Goal: Information Seeking & Learning: Learn about a topic

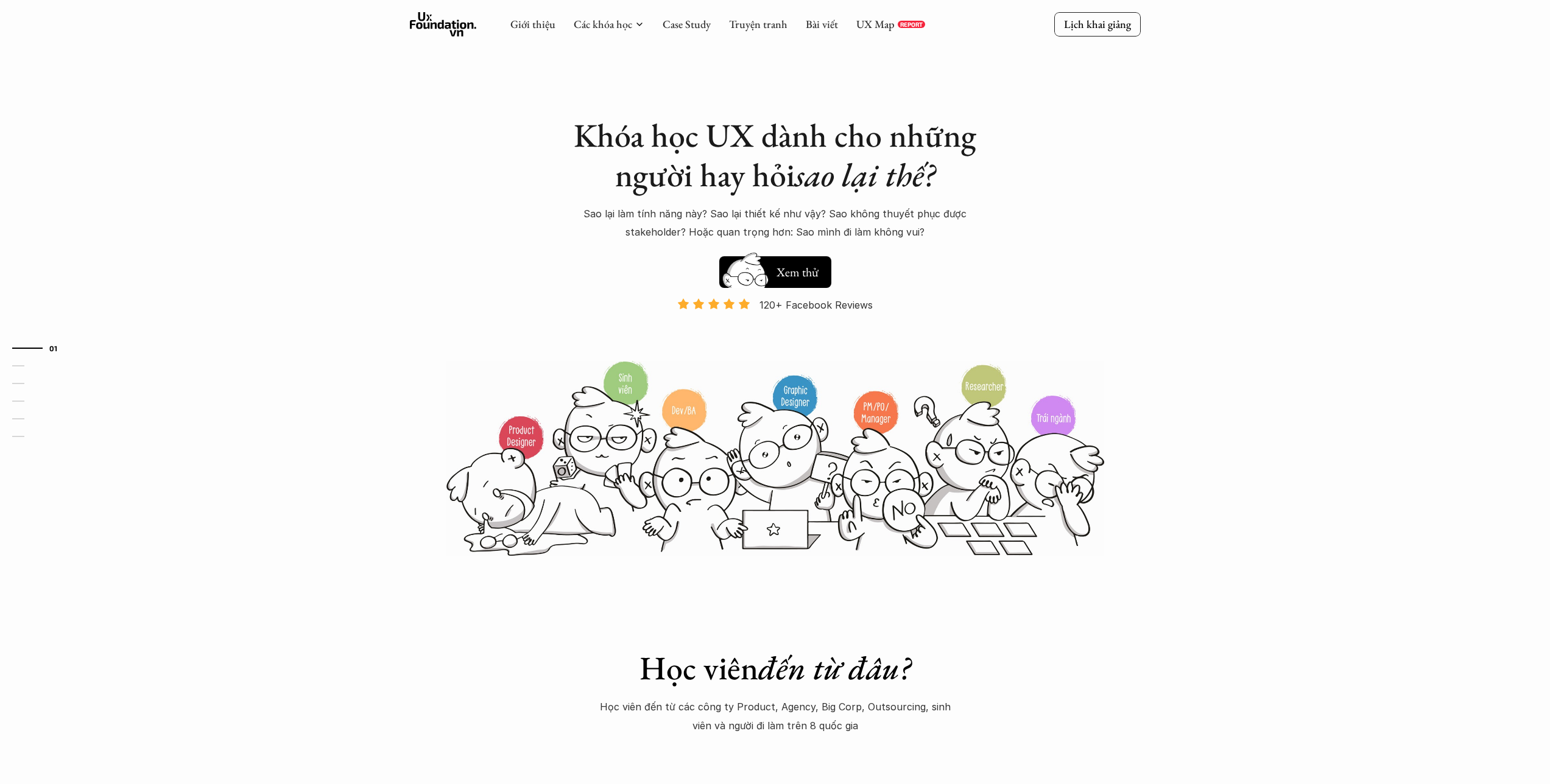
click at [686, 34] on div "Giới thiệu Các khóa học Case Study Truyện tranh Bài viết UX Map REPORT" at bounding box center [718, 24] width 415 height 24
click at [686, 29] on link "Case Study" at bounding box center [687, 24] width 48 height 14
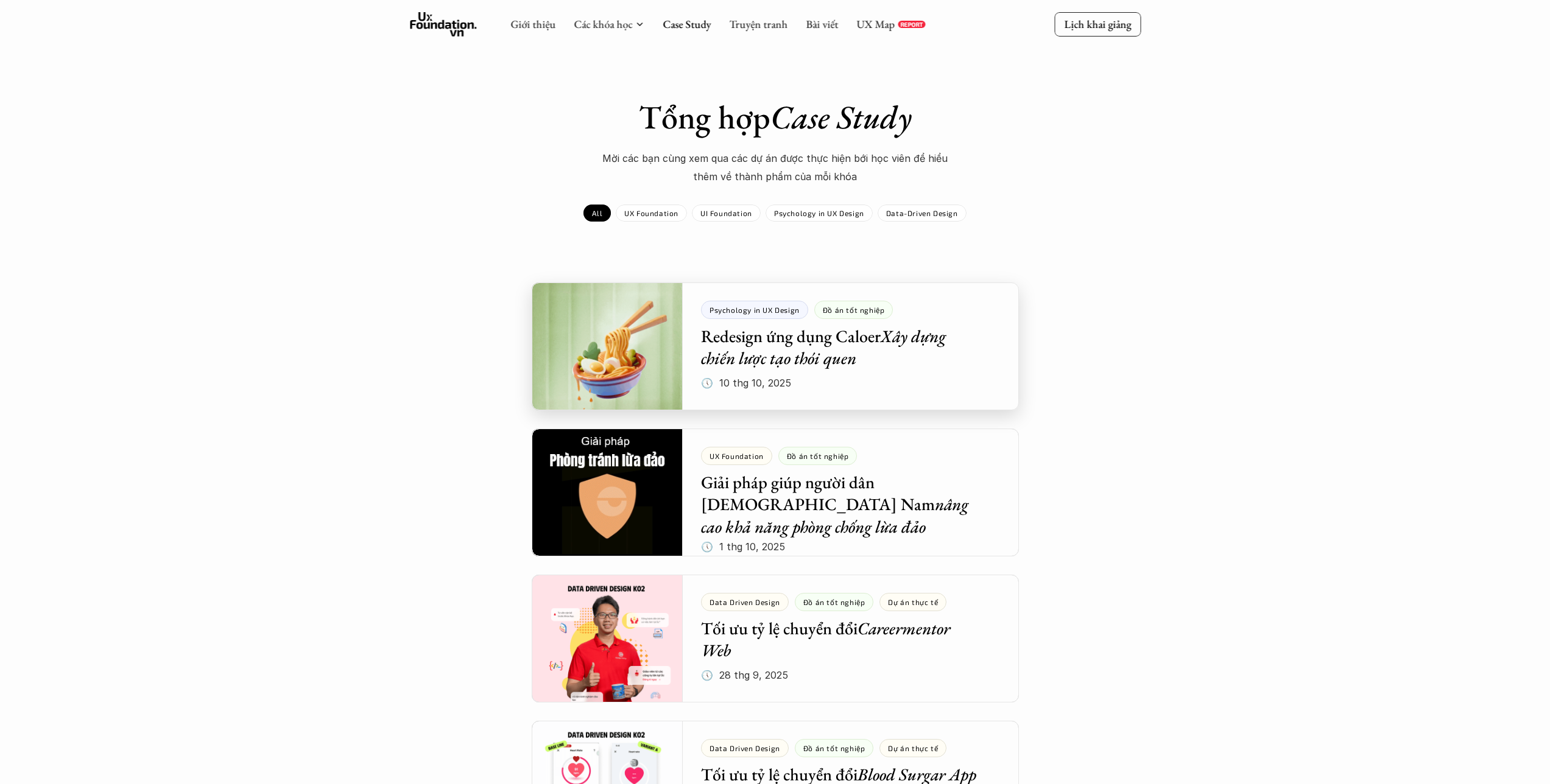
click at [744, 354] on div at bounding box center [775, 347] width 487 height 128
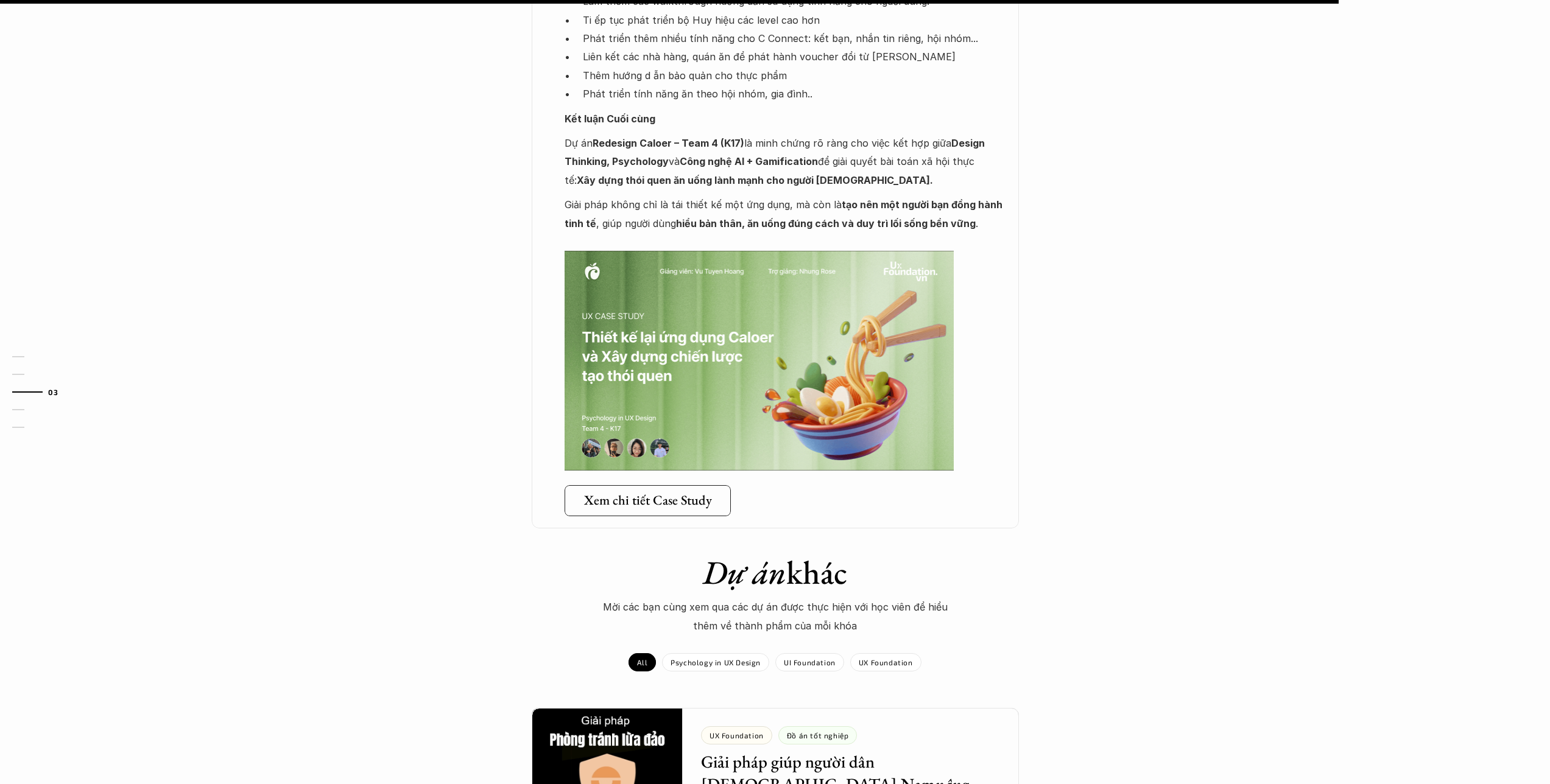
scroll to position [2106, 0]
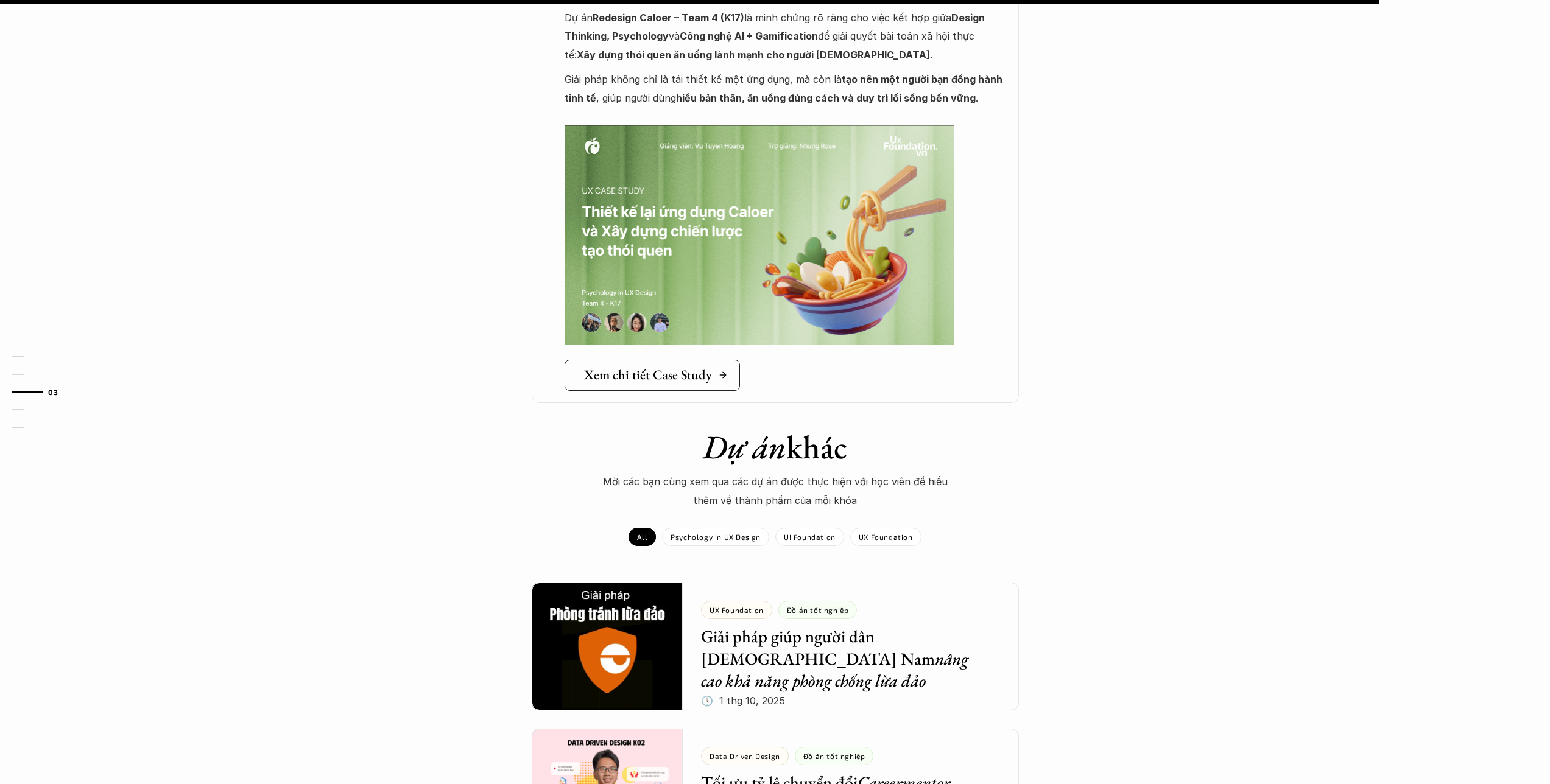
click at [600, 367] on h5 "Xem chi tiết Case Study" at bounding box center [648, 375] width 128 height 16
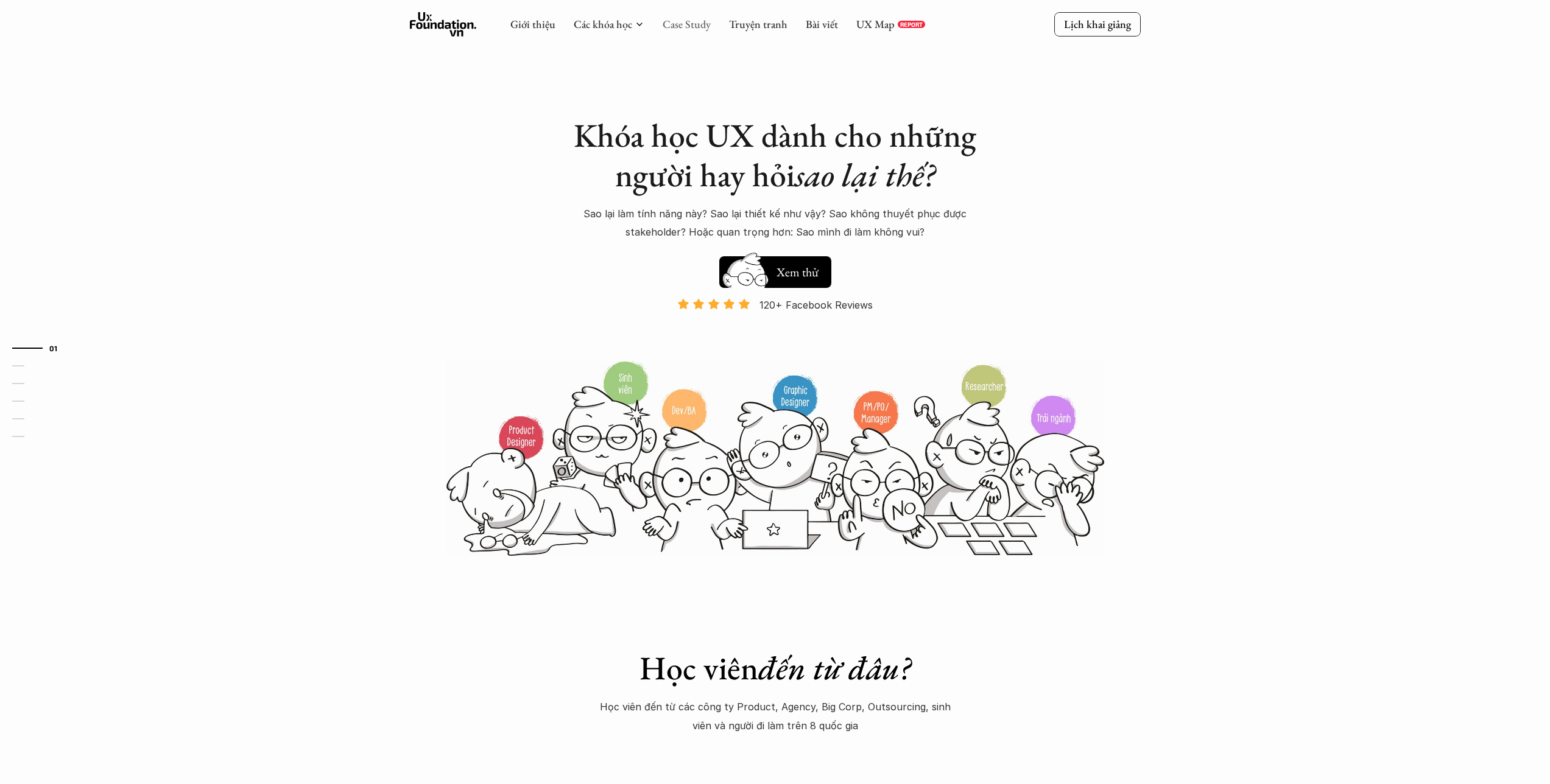
click at [701, 23] on link "Case Study" at bounding box center [687, 24] width 48 height 14
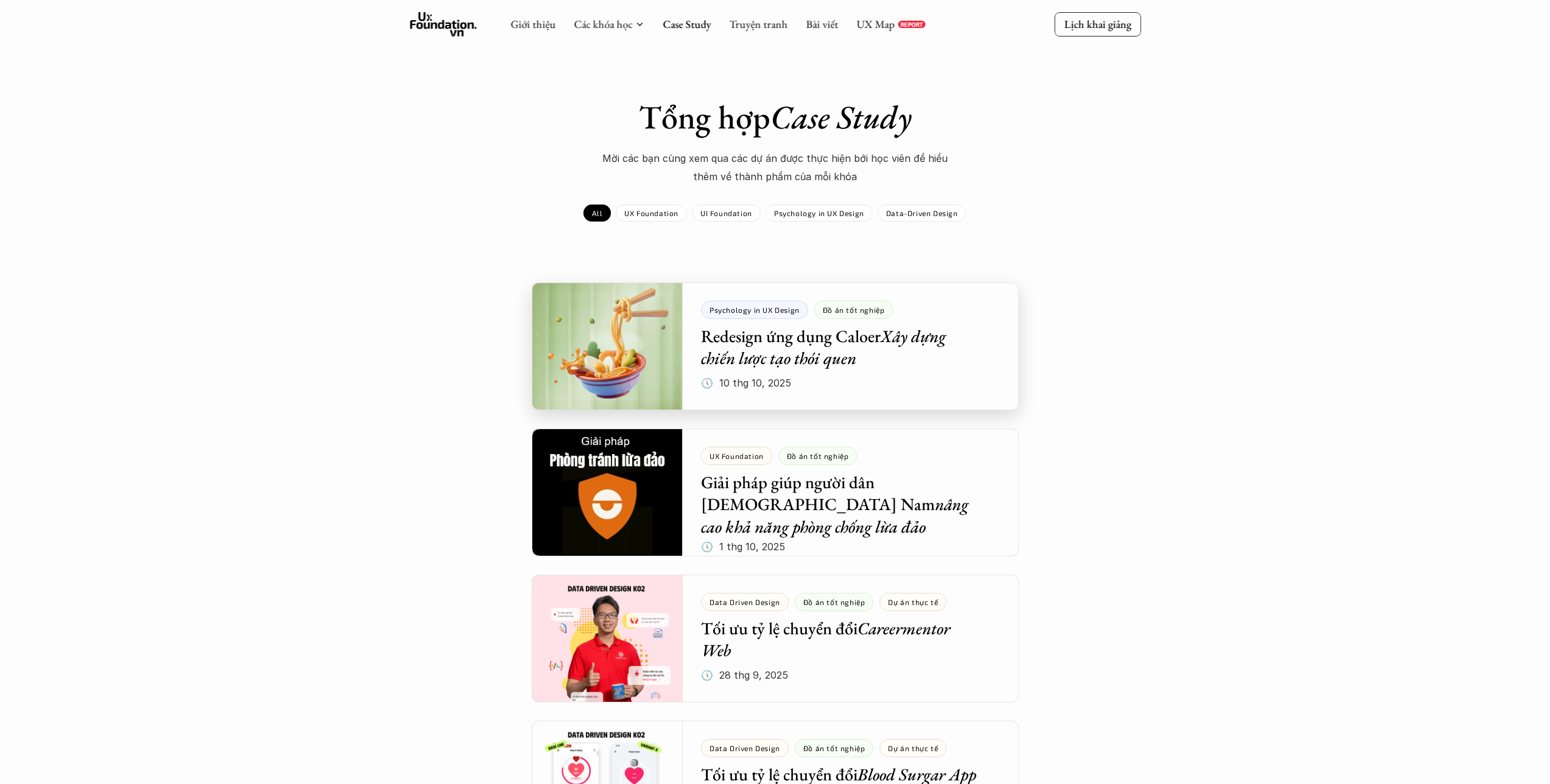
click at [612, 351] on div at bounding box center [775, 347] width 487 height 128
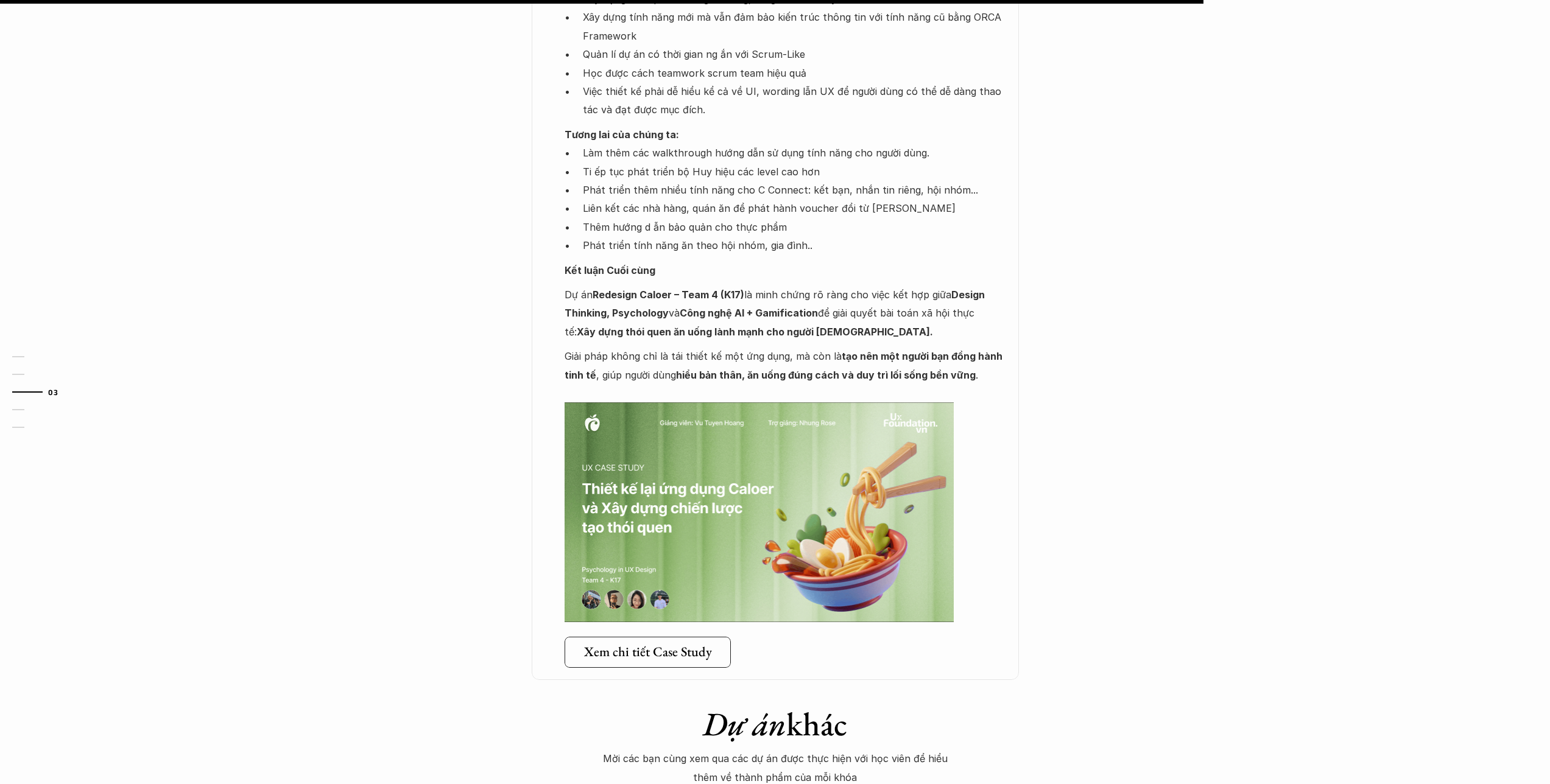
scroll to position [2007, 0]
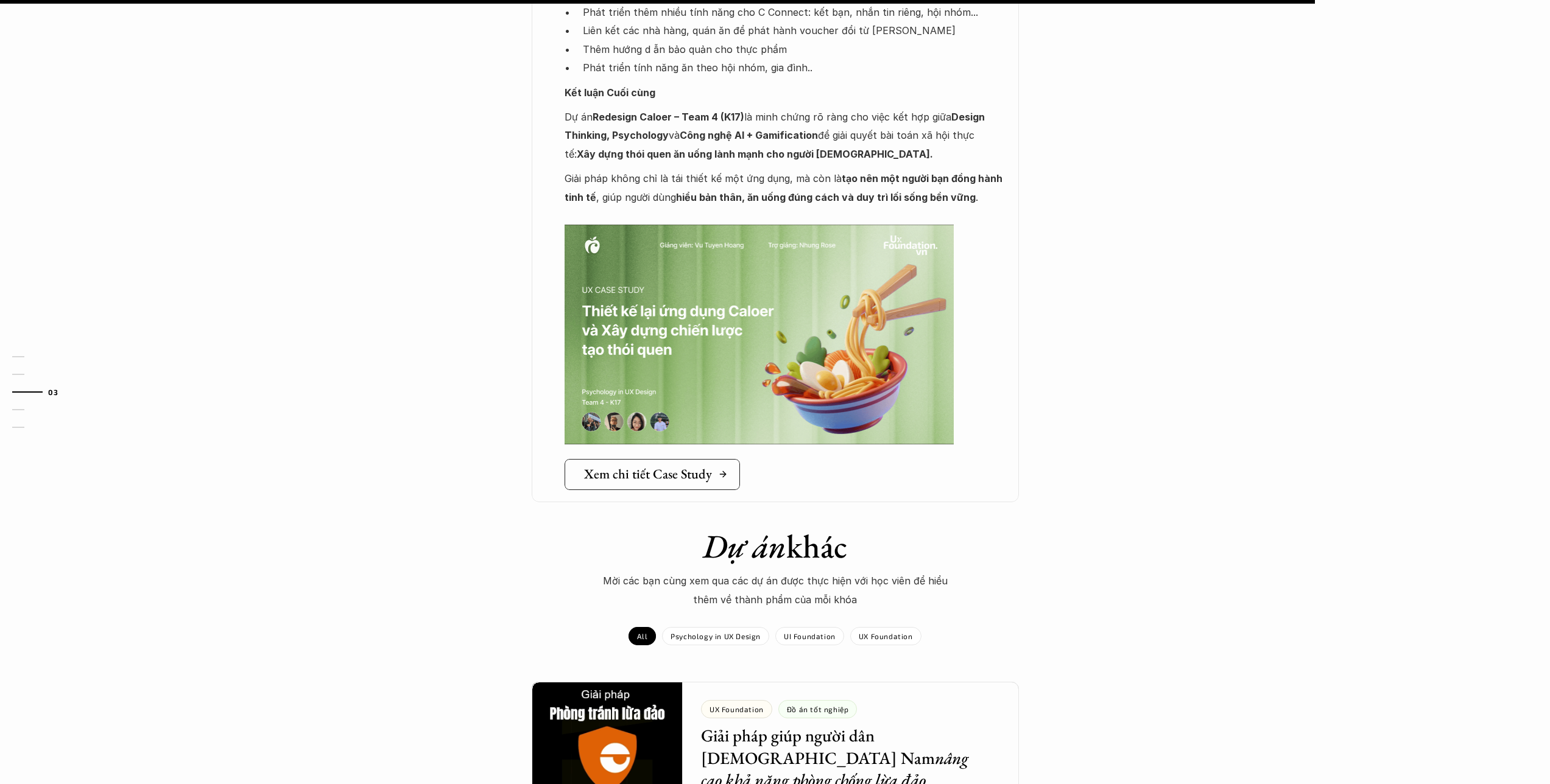
click at [653, 467] on h5 "Xem chi tiết Case Study" at bounding box center [648, 475] width 128 height 16
